Goal: Navigation & Orientation: Find specific page/section

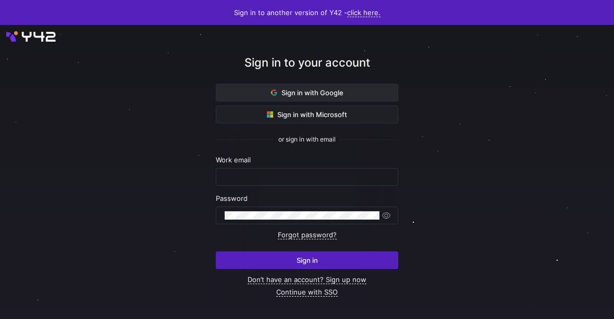
click at [330, 97] on span at bounding box center [306, 92] width 181 height 17
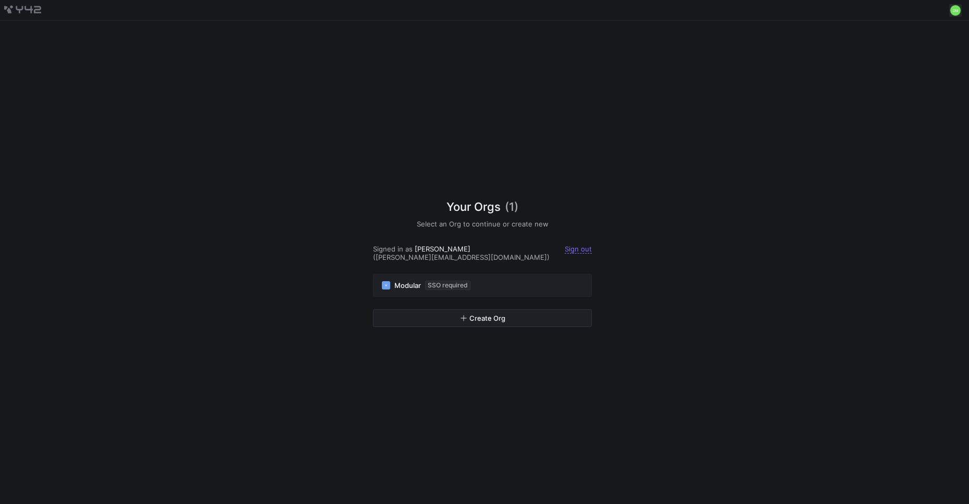
click at [956, 10] on span at bounding box center [955, 10] width 13 height 13
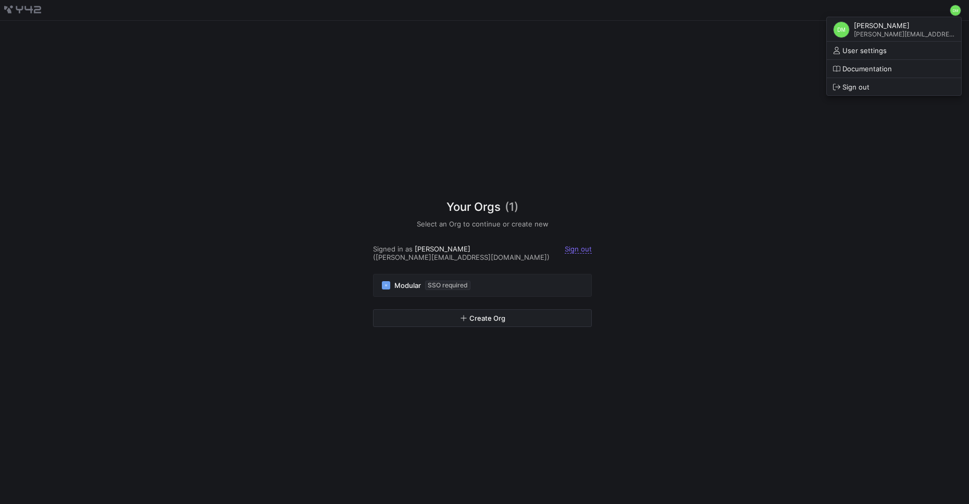
click at [733, 162] on div at bounding box center [484, 252] width 969 height 504
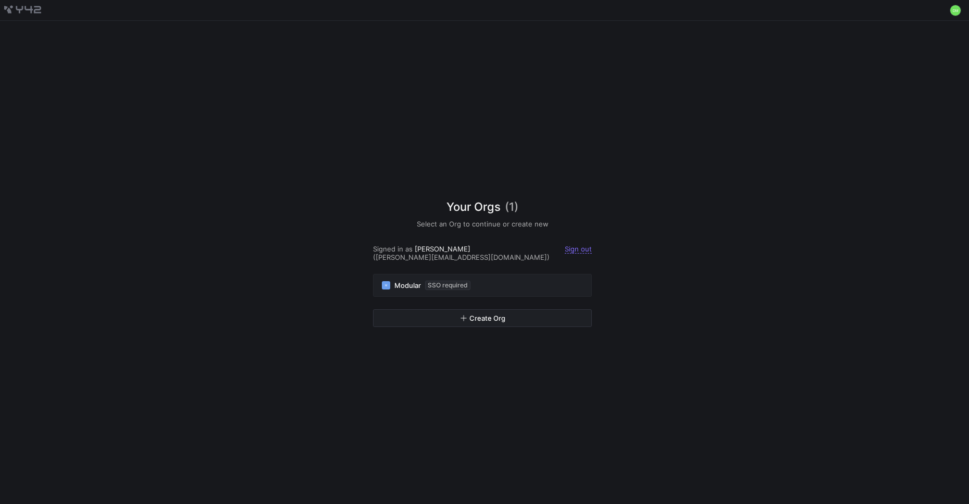
click at [494, 213] on span "Your Orgs" at bounding box center [474, 207] width 54 height 17
click at [494, 212] on span "Your Orgs" at bounding box center [474, 207] width 54 height 17
click at [396, 283] on div "M Modular SSO required" at bounding box center [482, 285] width 201 height 9
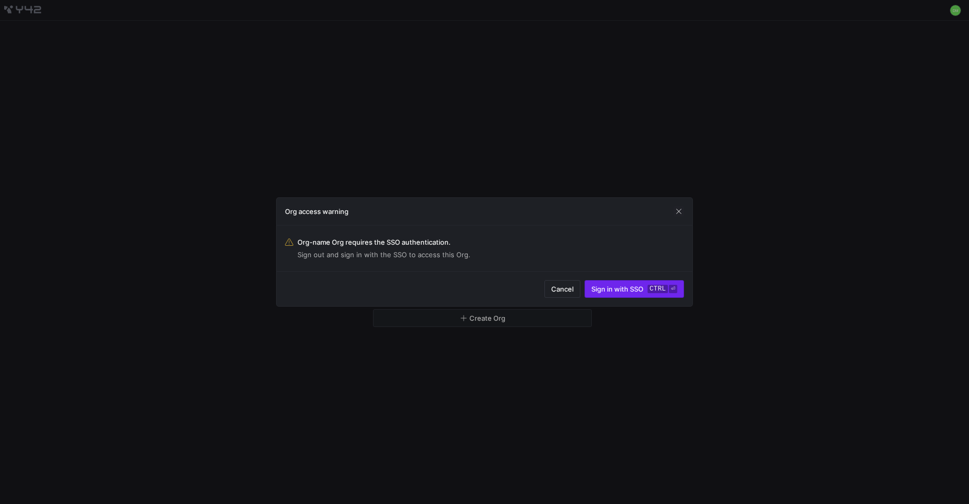
click at [629, 292] on span "Sign in with SSO ctrl ⏎" at bounding box center [634, 289] width 86 height 8
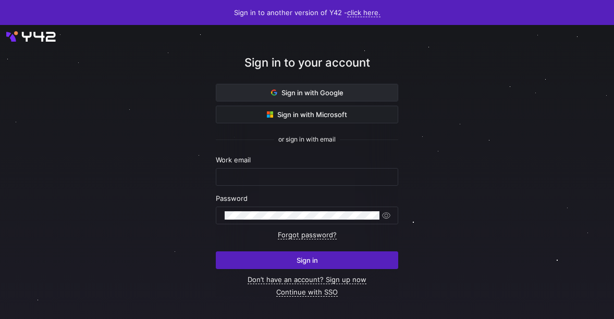
click at [312, 91] on span "Sign in with Google" at bounding box center [307, 93] width 72 height 8
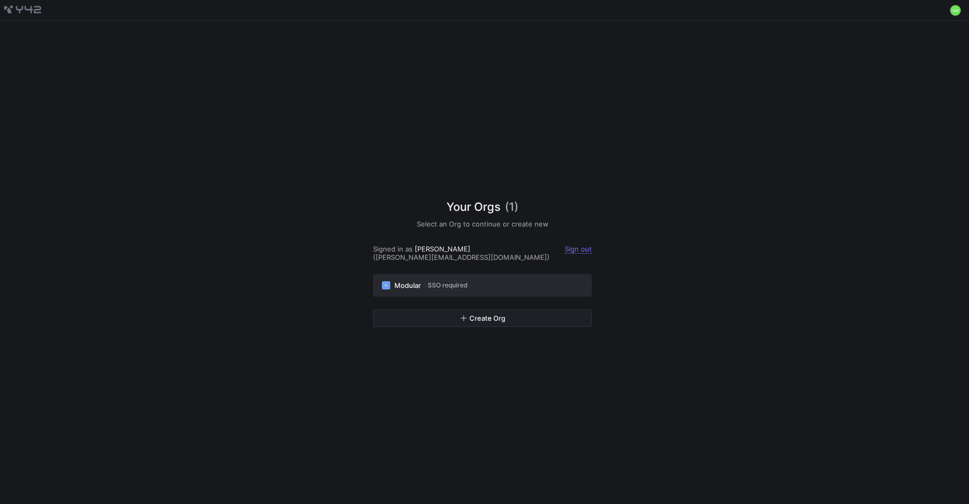
click at [451, 283] on span "SSO required" at bounding box center [447, 285] width 45 height 9
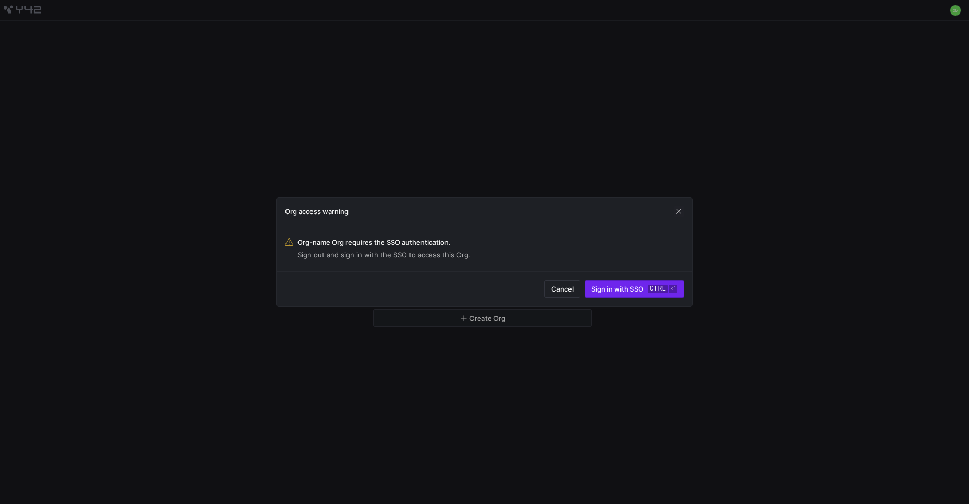
click at [649, 296] on span "submit" at bounding box center [634, 289] width 98 height 17
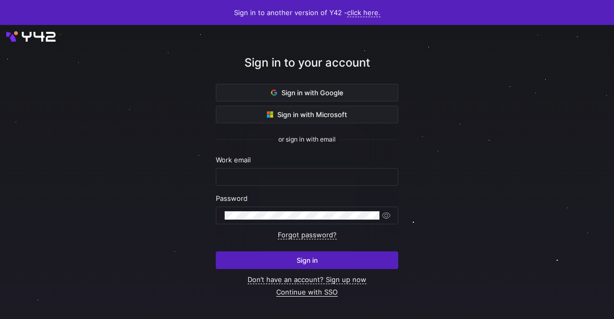
click at [320, 293] on link "Continue with SSO" at bounding box center [306, 292] width 61 height 9
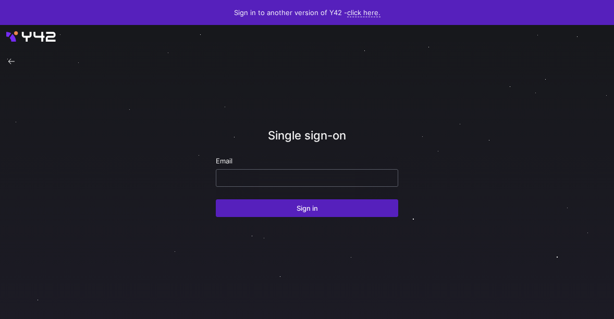
drag, startPoint x: 276, startPoint y: 166, endPoint x: 271, endPoint y: 175, distance: 9.8
click at [275, 168] on div "Email" at bounding box center [307, 172] width 182 height 30
click at [271, 175] on input "email" at bounding box center [307, 178] width 165 height 8
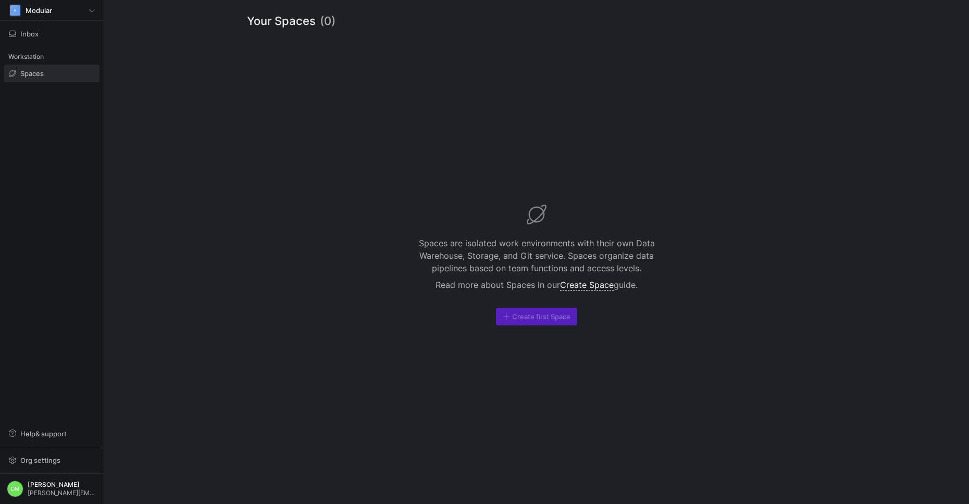
click at [52, 77] on span at bounding box center [52, 73] width 94 height 17
click at [51, 33] on span "Inbox" at bounding box center [52, 34] width 86 height 8
